Goal: Navigation & Orientation: Find specific page/section

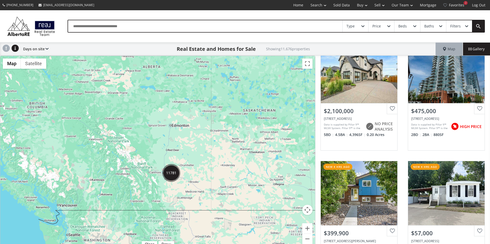
scroll to position [444, 0]
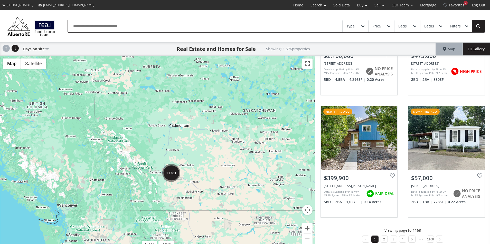
click at [171, 173] on img "11781" at bounding box center [171, 173] width 18 height 18
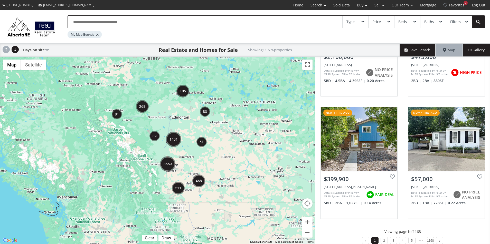
click at [174, 139] on img "1401" at bounding box center [173, 139] width 15 height 15
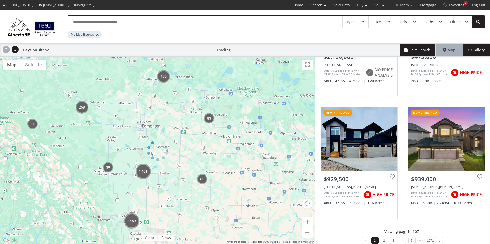
drag, startPoint x: 176, startPoint y: 157, endPoint x: 205, endPoint y: 112, distance: 52.8
click at [205, 112] on div at bounding box center [157, 150] width 315 height 187
click at [357, 36] on div "My Map Bounds" at bounding box center [257, 33] width 379 height 10
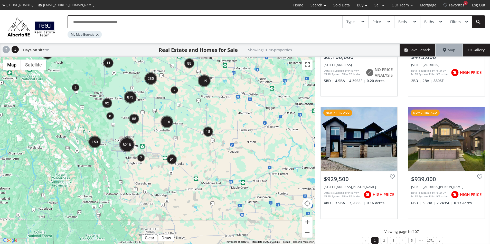
drag, startPoint x: 156, startPoint y: 205, endPoint x: 151, endPoint y: 129, distance: 76.4
click at [151, 129] on div "To navigate, press the arrow keys." at bounding box center [157, 150] width 315 height 187
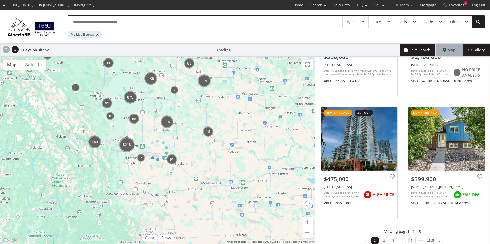
click at [127, 146] on div at bounding box center [157, 150] width 315 height 187
